Goal: Task Accomplishment & Management: Manage account settings

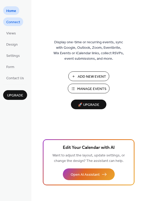
click at [16, 25] on span "Connect" at bounding box center [13, 22] width 14 height 5
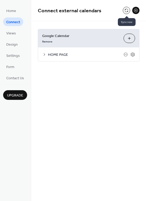
click at [128, 10] on button at bounding box center [126, 10] width 7 height 7
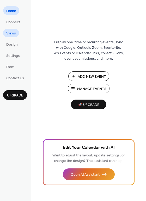
click at [11, 34] on span "Views" at bounding box center [11, 33] width 10 height 5
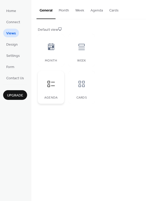
click at [53, 89] on div at bounding box center [51, 84] width 16 height 16
click at [96, 10] on button "Agenda" at bounding box center [97, 9] width 19 height 19
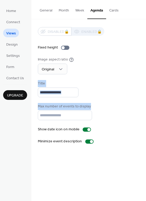
drag, startPoint x: 145, startPoint y: 68, endPoint x: 145, endPoint y: 103, distance: 35.0
click at [145, 103] on div "Disabled 🔒 Enabled 🔒 Fixed height Image aspect ratio Original Title Max number …" at bounding box center [88, 85] width 115 height 133
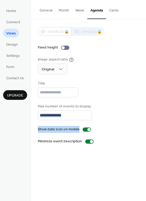
drag, startPoint x: 144, startPoint y: 111, endPoint x: 146, endPoint y: 126, distance: 15.5
click at [146, 126] on html "Home Connect Views Design Settings Form Contact Us Upgrade Views Upgrade Genera…" at bounding box center [73, 100] width 146 height 201
click at [134, 107] on div "Max number of events to display **" at bounding box center [89, 112] width 102 height 16
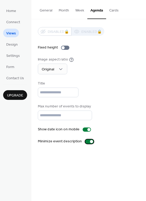
click at [86, 142] on div at bounding box center [89, 142] width 8 height 4
click at [145, 104] on div "Disabled 🔒 Enabled 🔒 Fixed height Image aspect ratio Original Title Max number …" at bounding box center [88, 85] width 115 height 133
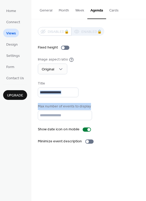
drag, startPoint x: 144, startPoint y: 121, endPoint x: 148, endPoint y: 99, distance: 22.5
click at [146, 99] on html "Home Connect Views Design Settings Form Contact Us Upgrade Views Upgrade Genera…" at bounding box center [73, 100] width 146 height 201
click at [10, 43] on span "Design" at bounding box center [11, 44] width 11 height 5
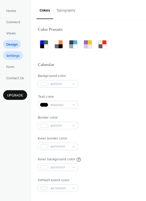
click at [14, 55] on span "Settings" at bounding box center [13, 55] width 14 height 5
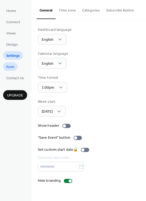
click at [12, 67] on span "Form" at bounding box center [10, 67] width 8 height 5
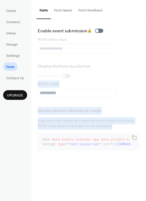
drag, startPoint x: 144, startPoint y: 123, endPoint x: 147, endPoint y: 79, distance: 43.4
click at [146, 79] on html "**********" at bounding box center [73, 100] width 146 height 201
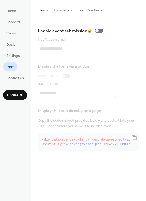
click at [122, 76] on div "Display the form via a button Show button Button Label" at bounding box center [89, 79] width 102 height 38
click at [11, 34] on span "Views" at bounding box center [11, 33] width 10 height 5
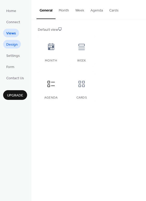
click at [14, 43] on span "Design" at bounding box center [11, 44] width 11 height 5
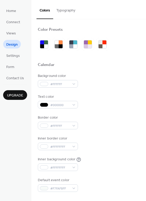
click at [61, 9] on button "Typography" at bounding box center [65, 9] width 25 height 19
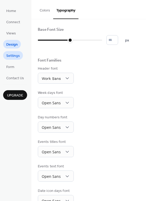
click at [10, 55] on span "Settings" at bounding box center [13, 55] width 14 height 5
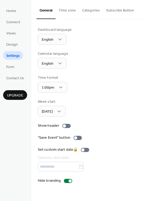
click at [69, 11] on button "Time zone" at bounding box center [68, 9] width 24 height 19
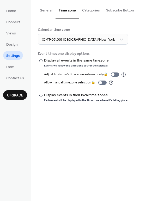
click at [84, 9] on button "Categories" at bounding box center [91, 9] width 24 height 19
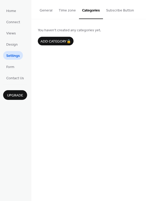
click at [110, 10] on button "Subscribe Button" at bounding box center [120, 9] width 34 height 19
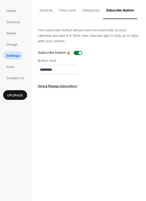
click at [49, 10] on button "General" at bounding box center [46, 9] width 19 height 19
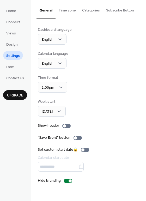
click at [71, 9] on button "Time zone" at bounding box center [68, 9] width 24 height 19
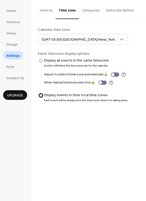
click at [39, 95] on div at bounding box center [40, 95] width 3 height 3
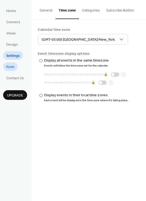
click at [12, 67] on span "Form" at bounding box center [10, 67] width 8 height 5
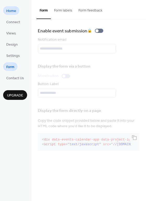
click at [9, 9] on span "Home" at bounding box center [11, 10] width 10 height 5
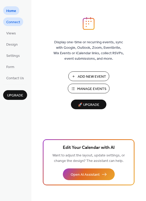
click at [15, 20] on span "Connect" at bounding box center [13, 22] width 14 height 5
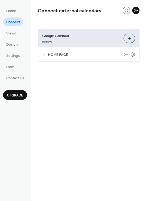
click at [62, 54] on span "HOME PAGE" at bounding box center [86, 54] width 76 height 5
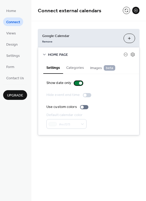
click at [76, 82] on div at bounding box center [78, 83] width 8 height 4
click at [77, 66] on button "Categories" at bounding box center [75, 67] width 24 height 12
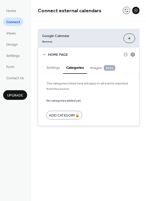
click at [133, 55] on icon at bounding box center [133, 54] width 5 height 5
